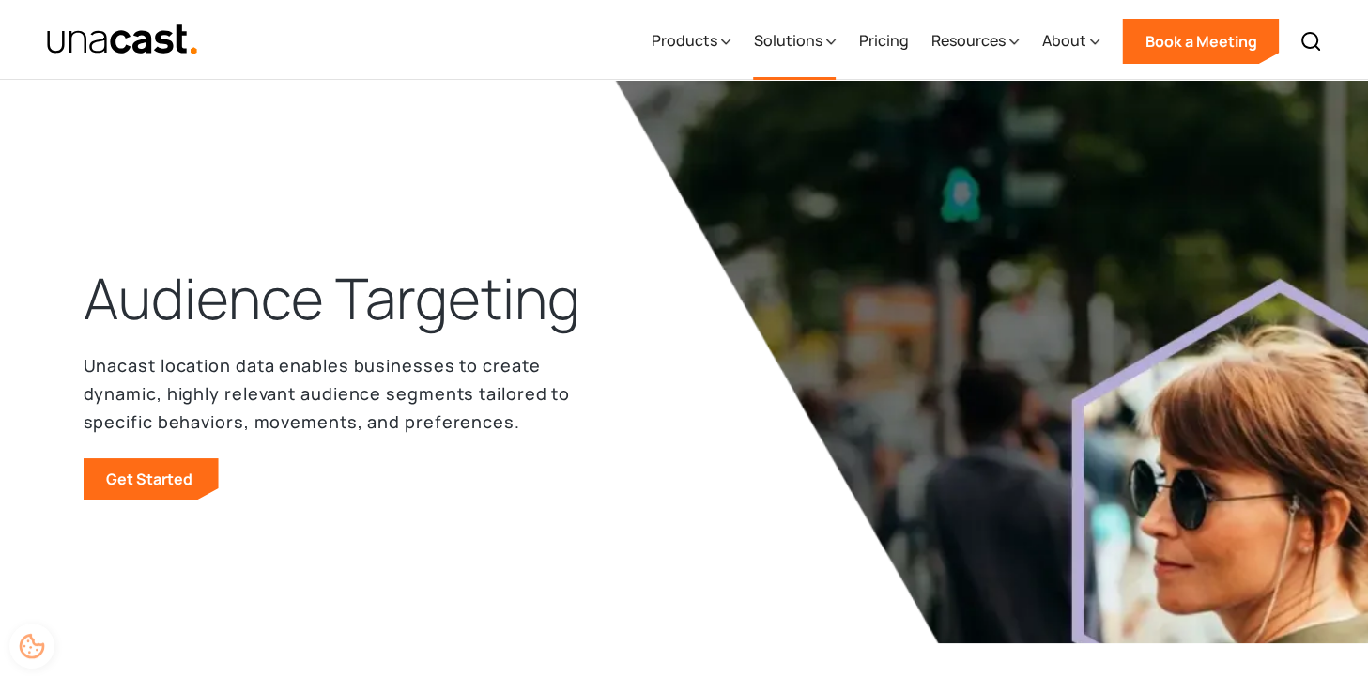
click at [780, 34] on div "Solutions" at bounding box center [787, 40] width 69 height 23
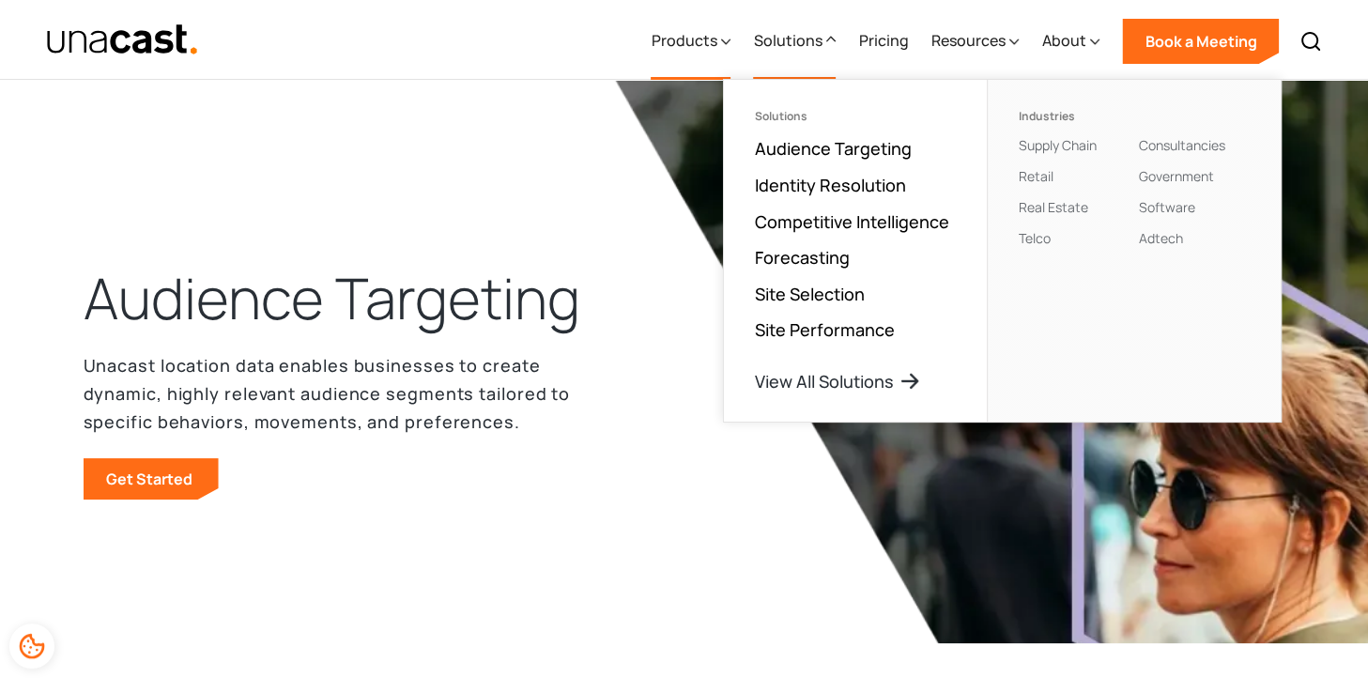
click at [727, 39] on icon at bounding box center [725, 42] width 9 height 20
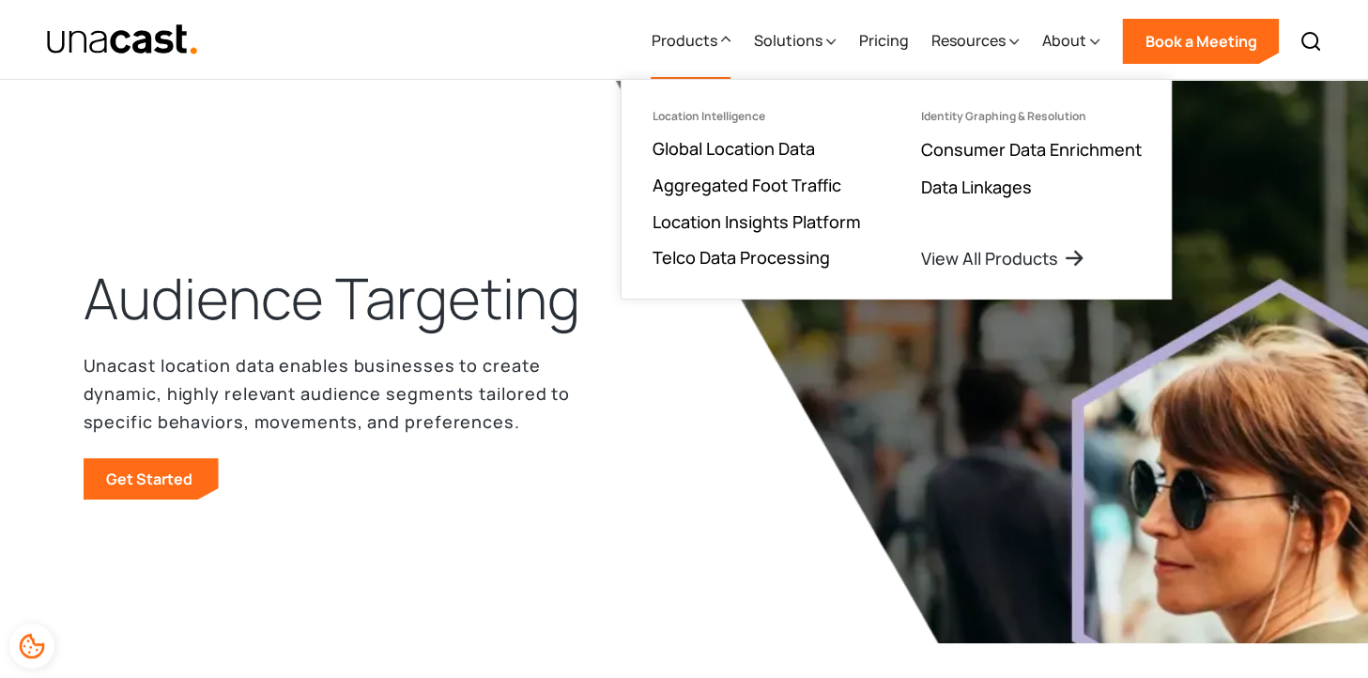
click at [559, 379] on p "Unacast location data enables businesses to create dynamic, highly relevant aud…" at bounding box center [328, 393] width 488 height 85
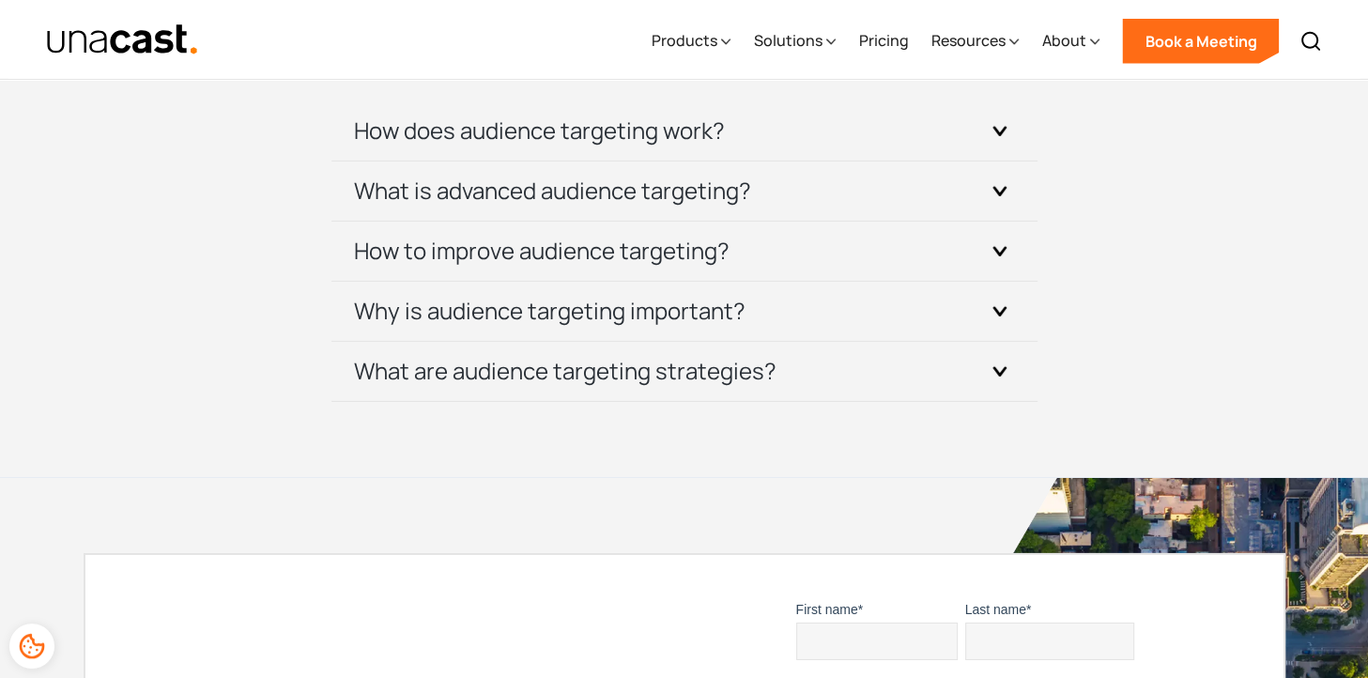
scroll to position [5885, 0]
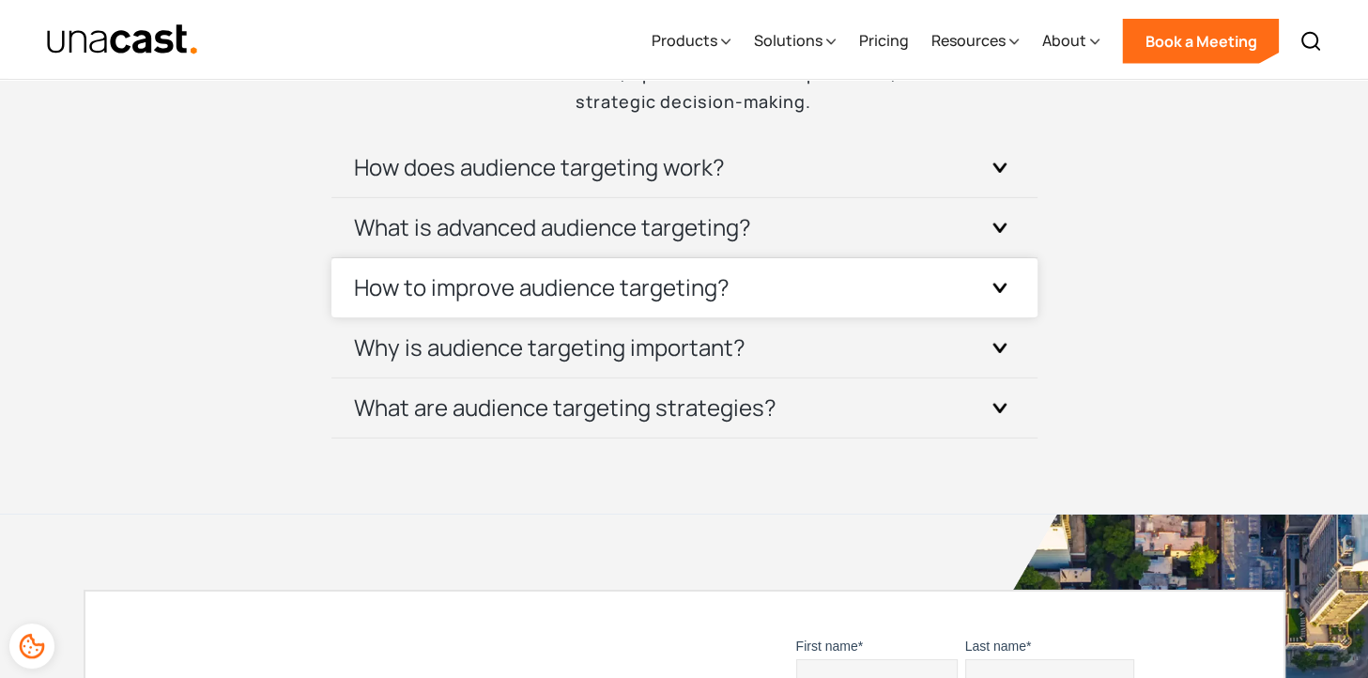
click at [1011, 285] on div at bounding box center [1000, 287] width 30 height 30
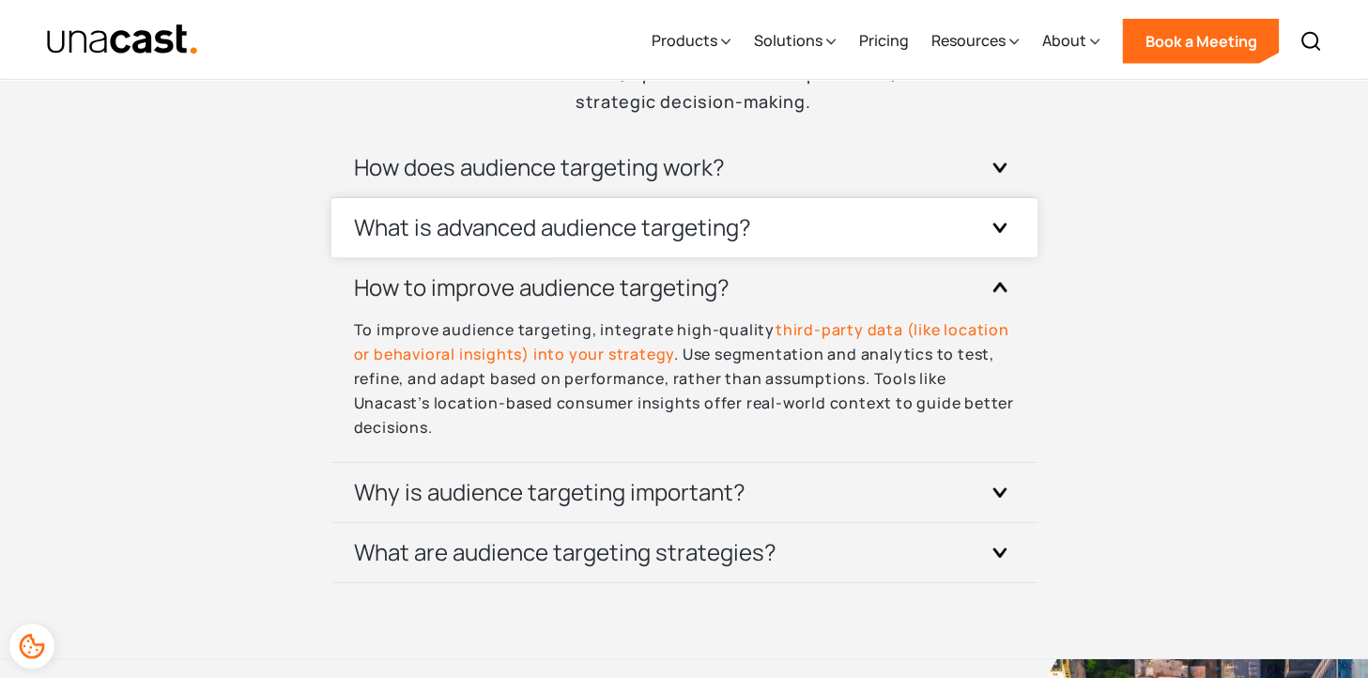
click at [991, 235] on div at bounding box center [1000, 227] width 30 height 30
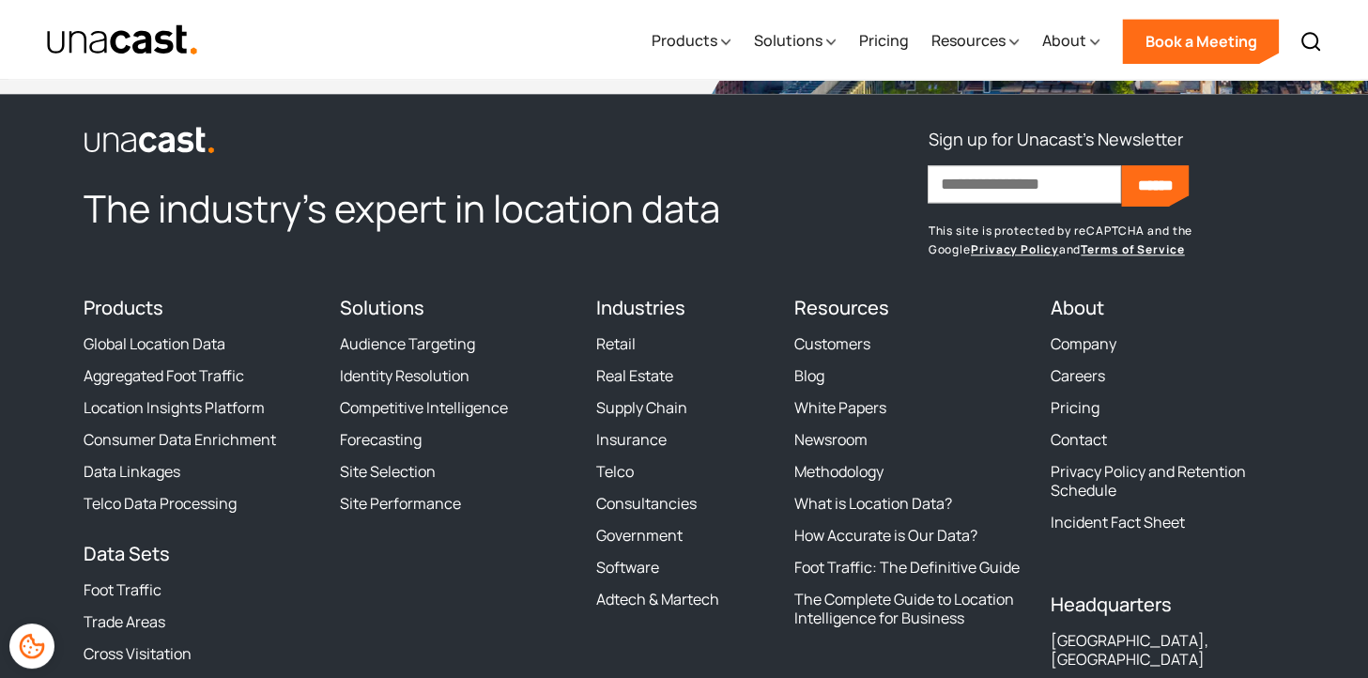
scroll to position [9141, 0]
